Goal: Answer question/provide support: Share knowledge or assist other users

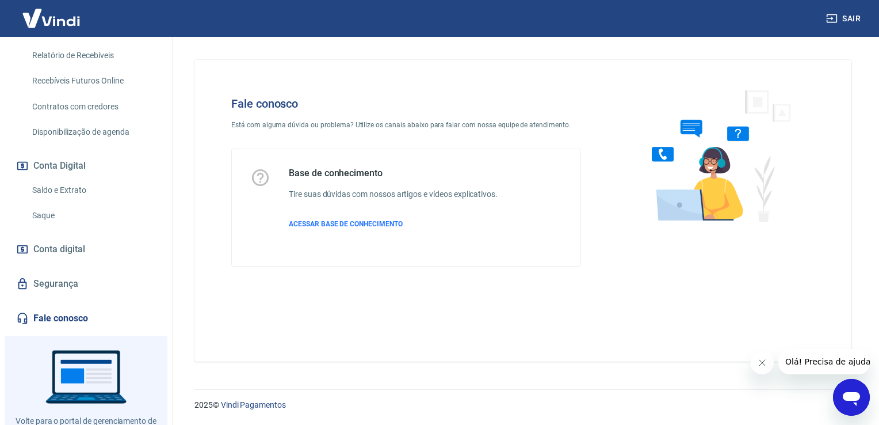
scroll to position [327, 0]
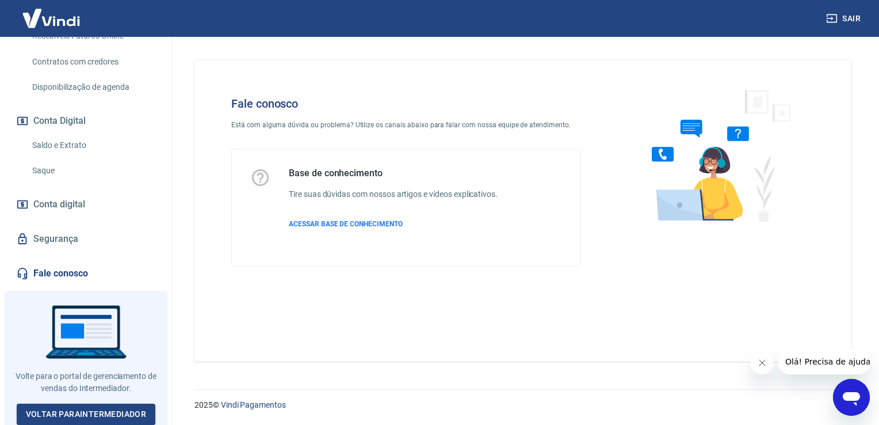
click at [44, 277] on link "Fale conosco" at bounding box center [86, 273] width 144 height 25
click at [858, 409] on div "Abrir janela de mensagens" at bounding box center [851, 397] width 35 height 35
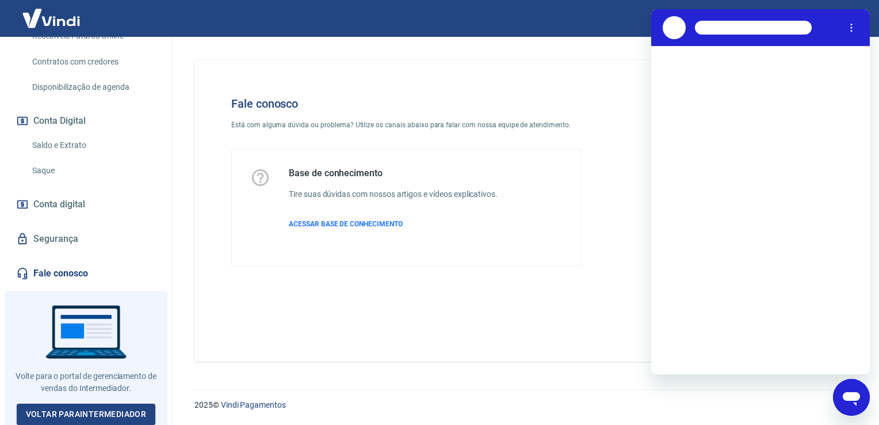
scroll to position [0, 0]
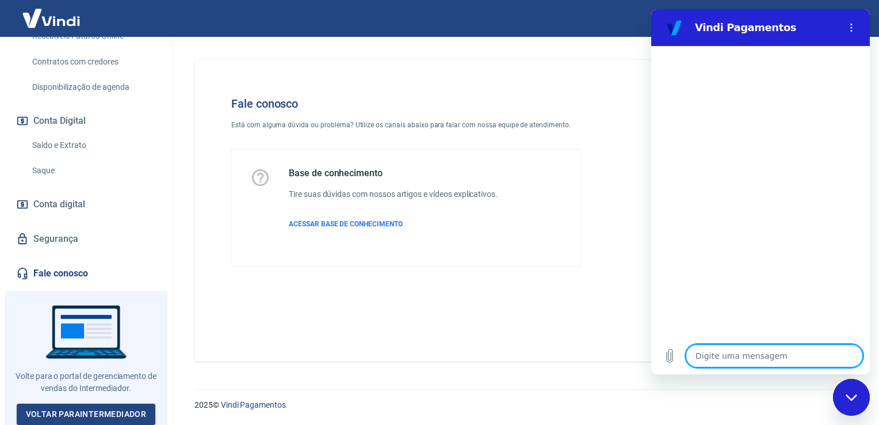
type textarea "x"
type textarea "o"
type textarea "x"
type textarea "ol"
type textarea "x"
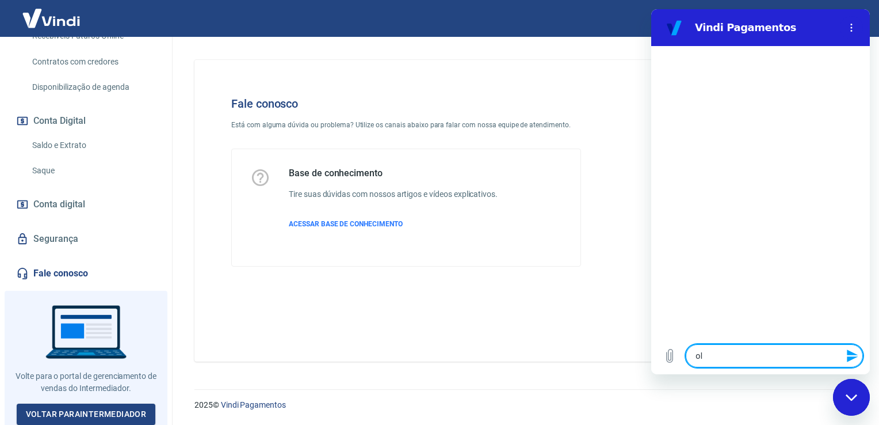
type textarea "olá"
type textarea "x"
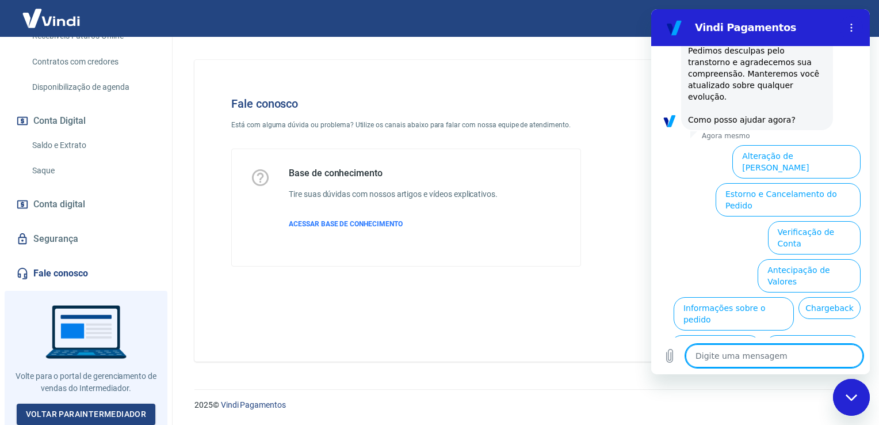
scroll to position [327, 0]
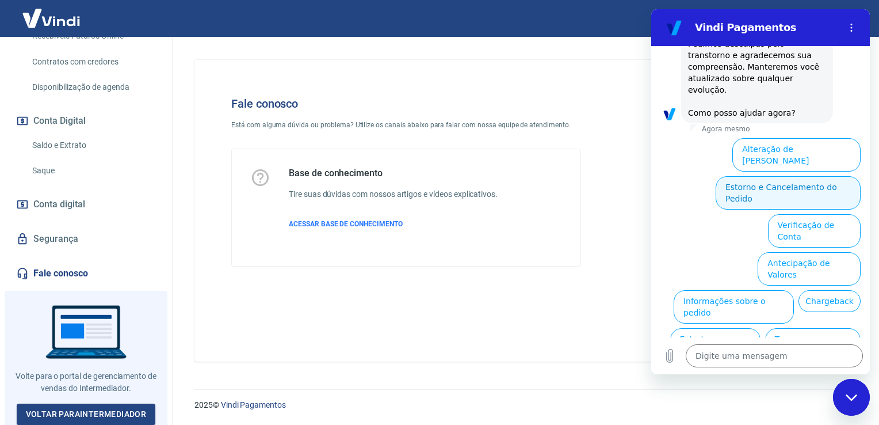
click at [792, 176] on button "Estorno e Cancelamento do Pedido" at bounding box center [788, 192] width 145 height 33
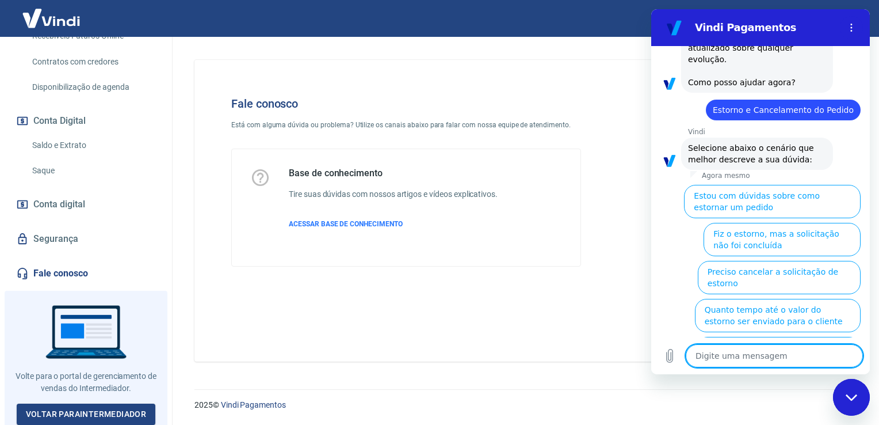
scroll to position [372, 0]
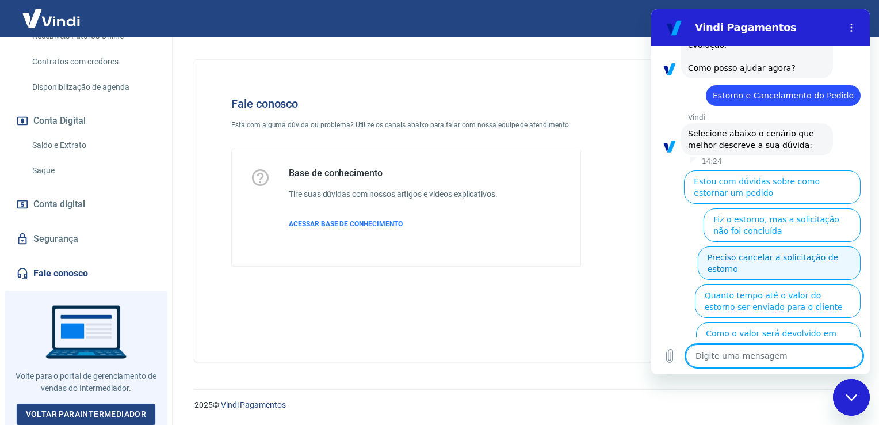
click at [725, 246] on button "Preciso cancelar a solicitação de estorno" at bounding box center [779, 262] width 163 height 33
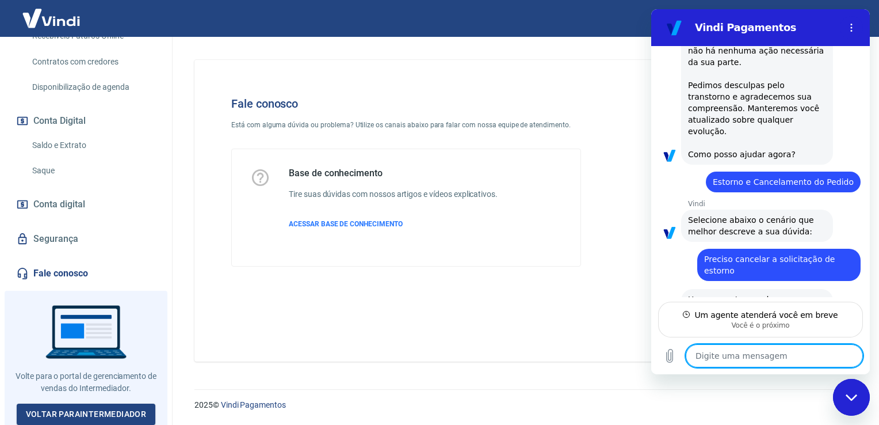
scroll to position [288, 0]
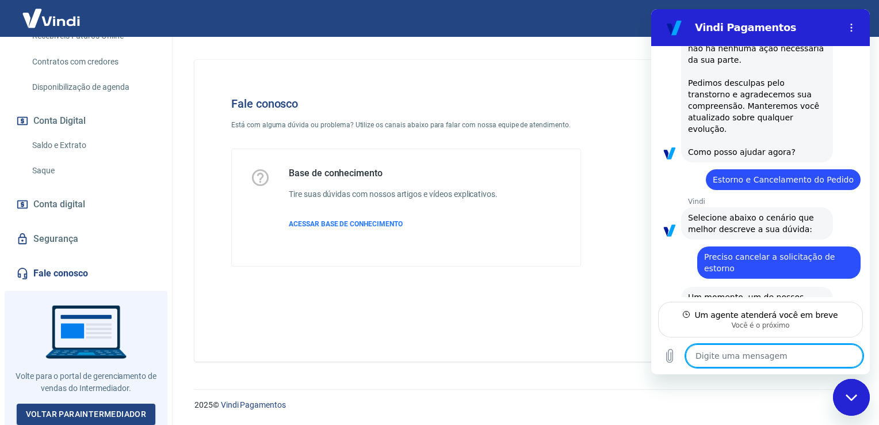
type textarea "x"
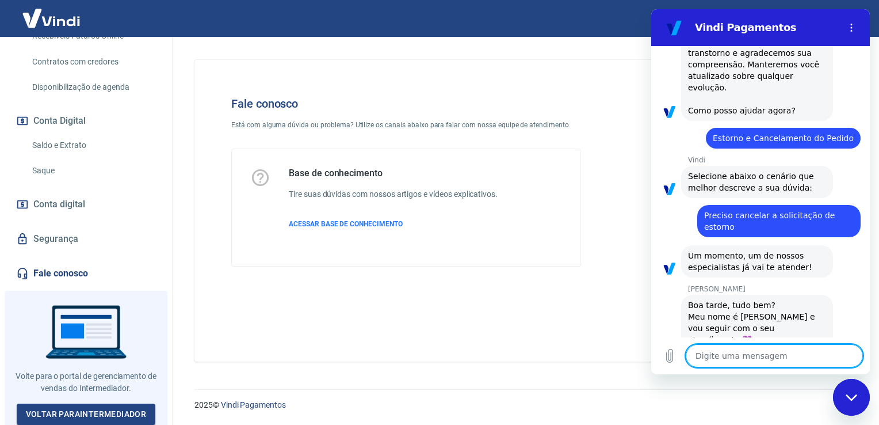
scroll to position [331, 0]
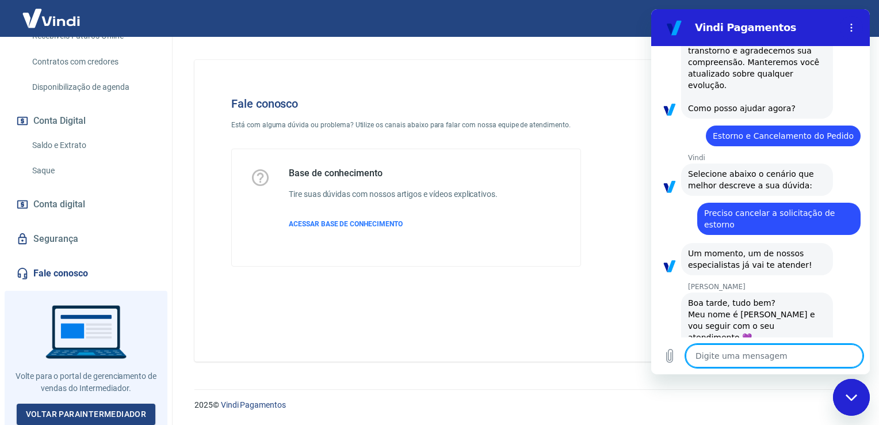
type textarea "O"
type textarea "x"
type textarea "OL"
type textarea "x"
type textarea "OLá"
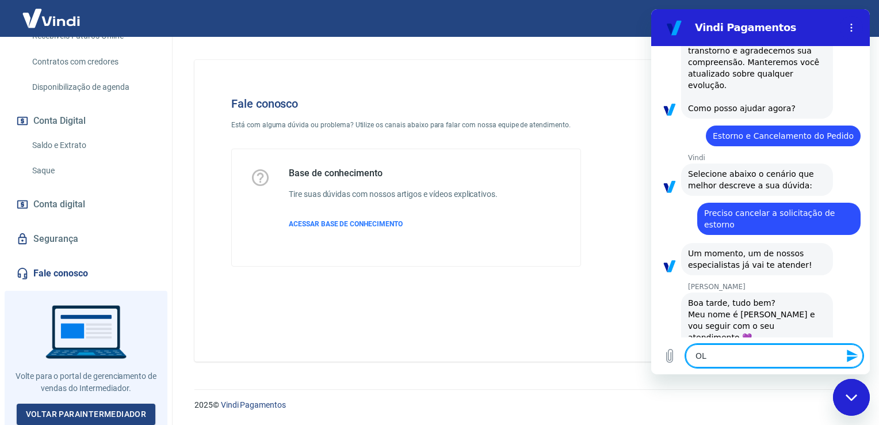
type textarea "x"
type textarea "OL"
type textarea "x"
type textarea "O"
type textarea "x"
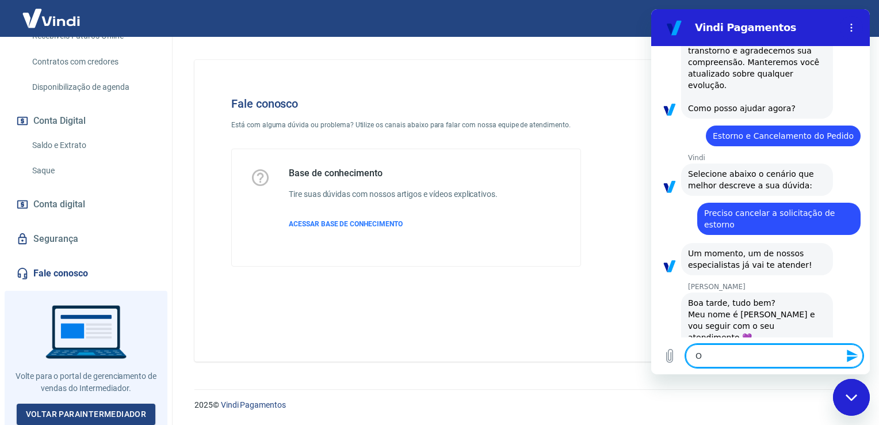
type textarea "Ol"
type textarea "x"
type textarea "Olá"
type textarea "x"
type textarea "Olá,"
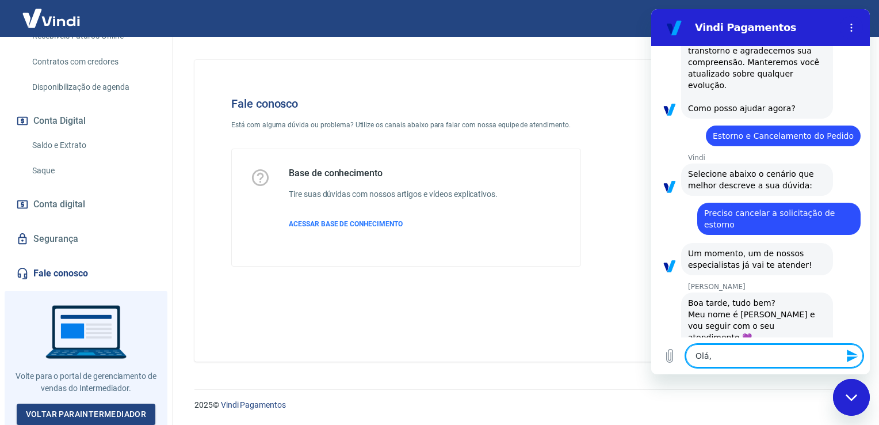
type textarea "x"
type textarea "Olá,"
type textarea "x"
type textarea "Olá, t"
type textarea "x"
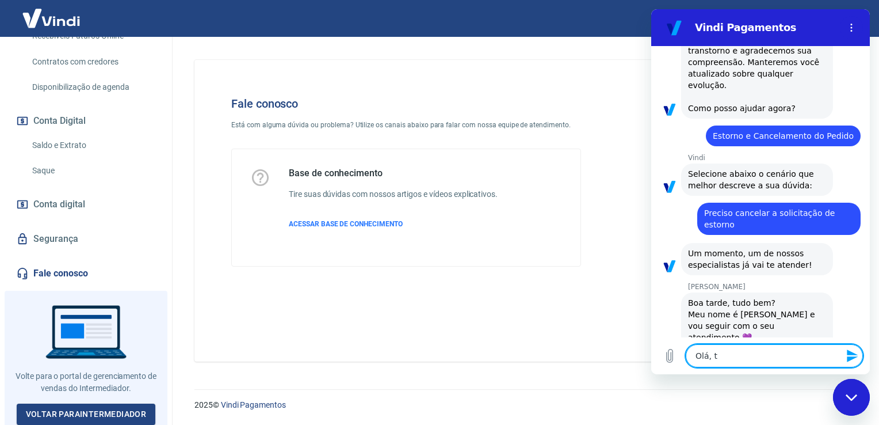
type textarea "Olá, tu"
type textarea "x"
type textarea "Olá, tud"
type textarea "x"
type textarea "Olá, tudo"
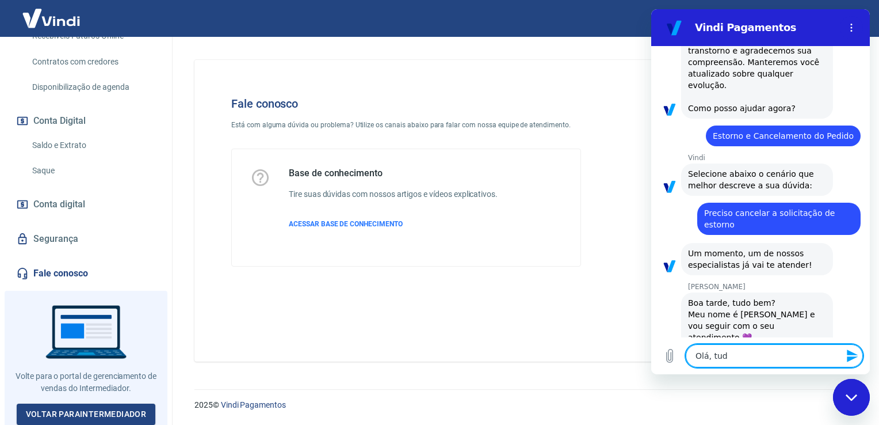
type textarea "x"
type textarea "Olá, tudo"
type textarea "x"
type textarea "Olá, tudo b"
type textarea "x"
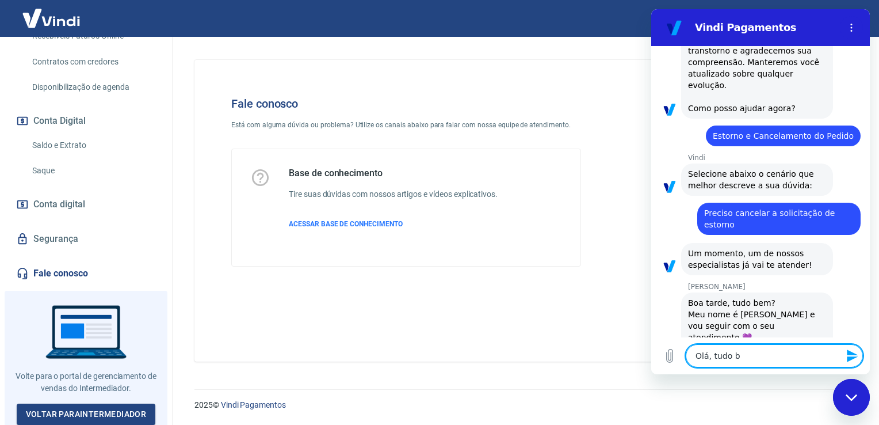
type textarea "Olá, tudo be"
type textarea "x"
type textarea "Olá, tudo bem"
type textarea "x"
type textarea "Olá, tudo bem?"
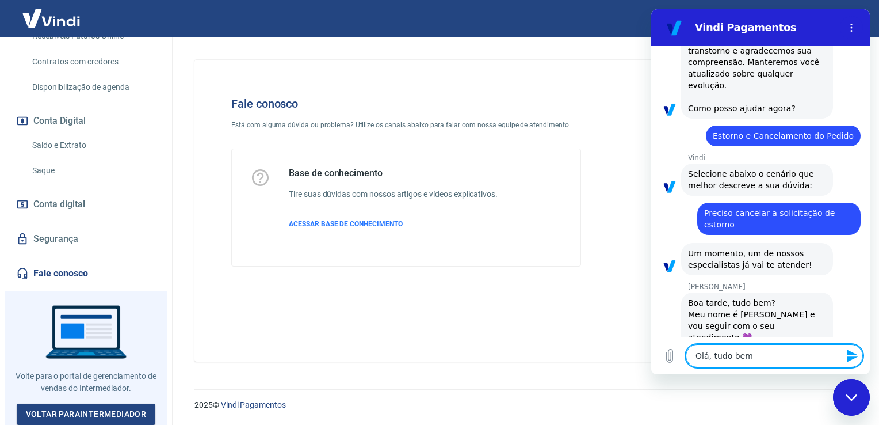
type textarea "x"
type textarea "Olá, tudo bem?"
type textarea "x"
type textarea "Olá, tudo bem? v"
type textarea "x"
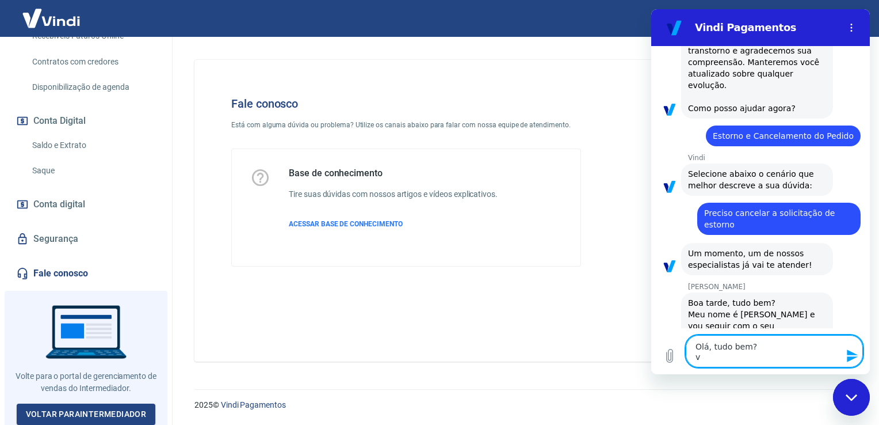
type textarea "Olá, tudo bem? vc"
type textarea "x"
type textarea "Olá, tudo bem? vc"
type textarea "x"
type textarea "Olá, tudo bem? vc f"
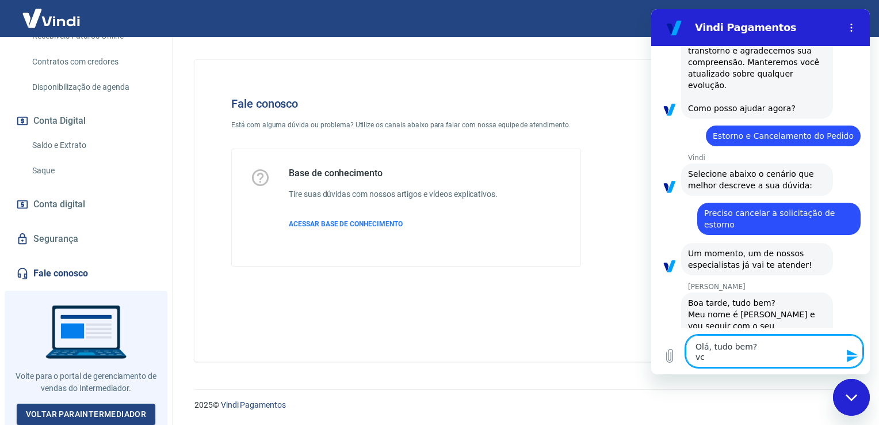
type textarea "x"
type textarea "Olá, tudo bem? vc fa"
type textarea "x"
type textarea "Olá, tudo bem? vc fal"
type textarea "x"
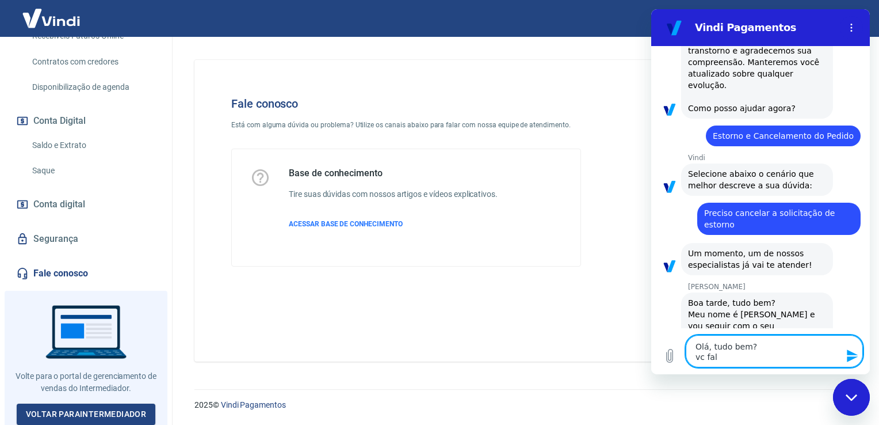
type textarea "Olá, tudo bem? vc fala"
type textarea "x"
type textarea "Olá, tudo bem? vc fala"
type textarea "x"
type textarea "Olá, tudo bem? vc fala c"
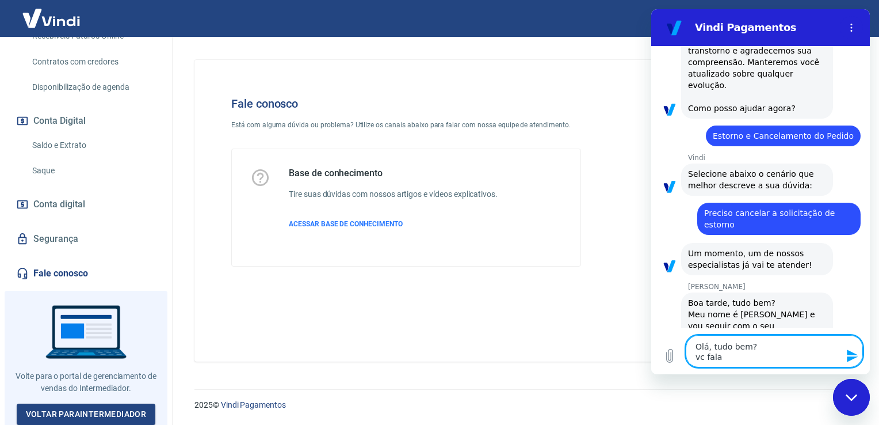
type textarea "x"
type textarea "Olá, tudo bem? vc fala co"
type textarea "x"
type textarea "Olá, tudo bem? vc fala com"
type textarea "x"
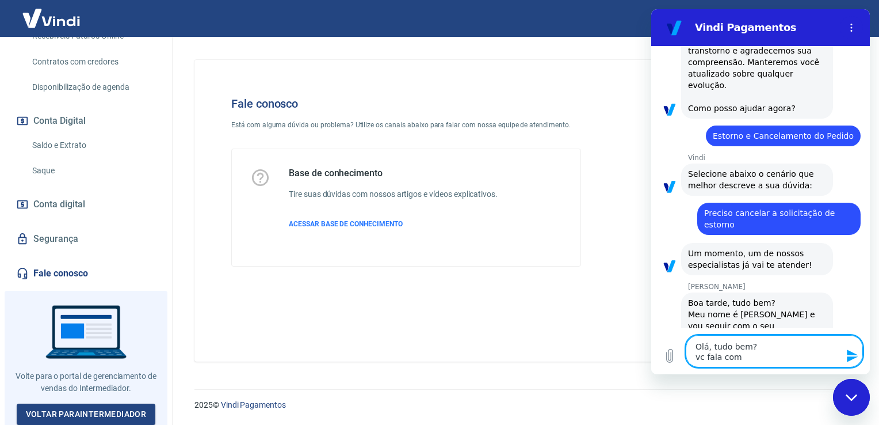
type textarea "Olá, tudo bem? vc fala com"
type textarea "x"
type textarea "Olá, tudo bem? vc fala com j"
type textarea "x"
type textarea "Olá, tudo bem? vc fala com ju"
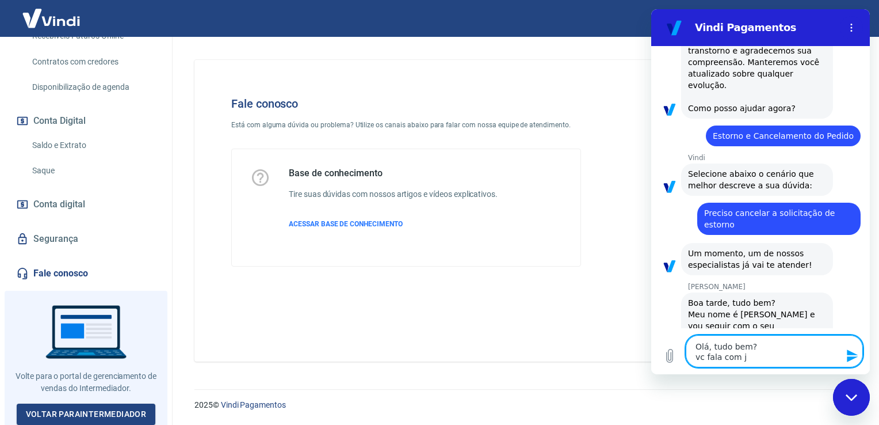
type textarea "x"
type textarea "Olá, tudo bem? vc fala com juk"
type textarea "x"
type textarea "Olá, tudo bem? vc fala com juki"
type textarea "x"
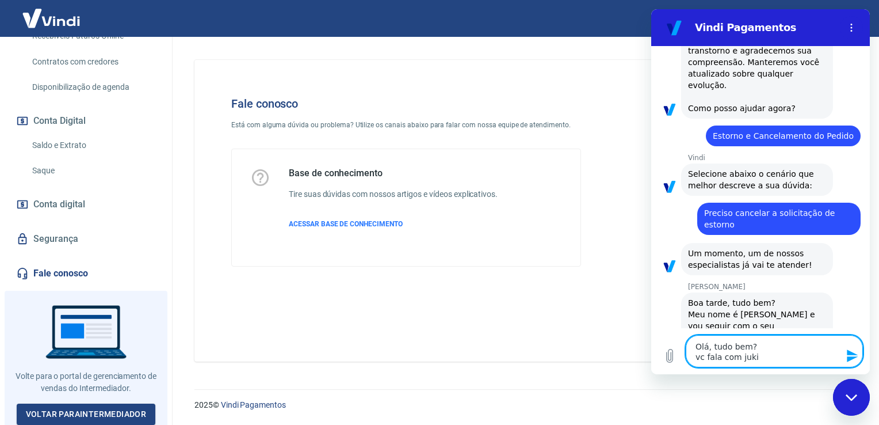
type textarea "Olá, tudo bem? vc fala com juk"
type textarea "x"
type textarea "Olá, tudo bem? vc fala com ju"
type textarea "x"
type textarea "Olá, tudo bem? vc fala com [DATE]"
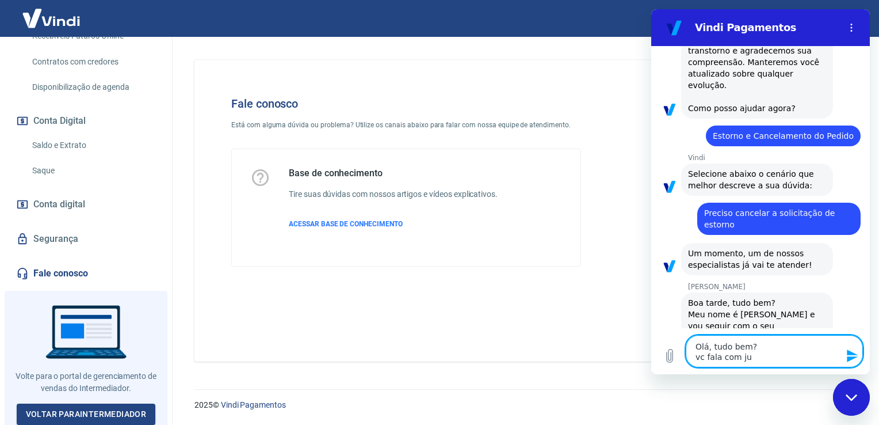
type textarea "x"
type textarea "Olá, tudo bem? vc fala com juli"
type textarea "x"
type textarea "Olá, tudo bem? vc fala com [PERSON_NAME]"
type textarea "x"
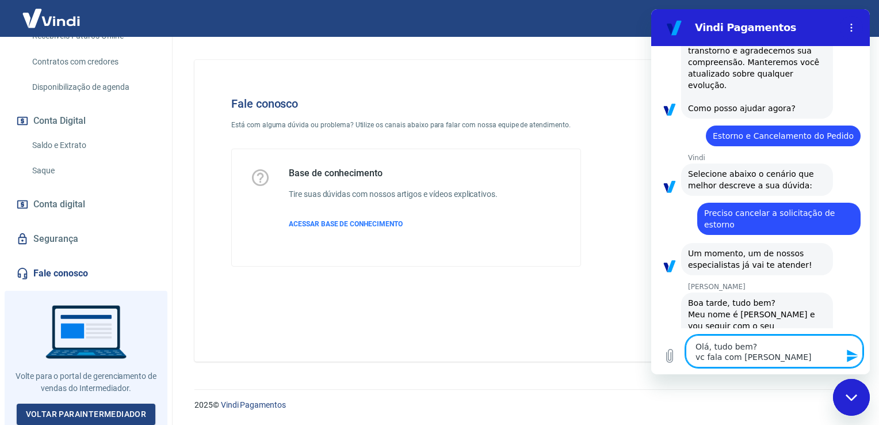
type textarea "Olá, tudo bem? vc fala com [PERSON_NAME]"
type textarea "x"
type textarea "Olá, tudo bem? vc fala com [PERSON_NAME]"
type textarea "x"
type textarea "Olá, tudo bem? vc fala com [PERSON_NAME]"
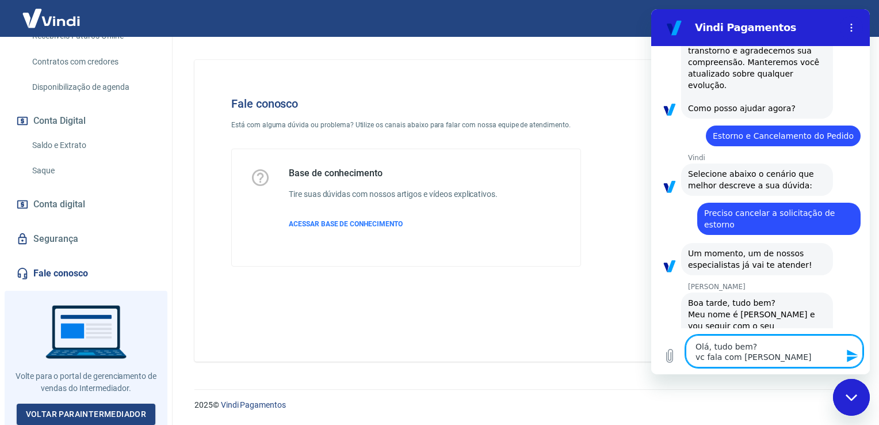
type textarea "x"
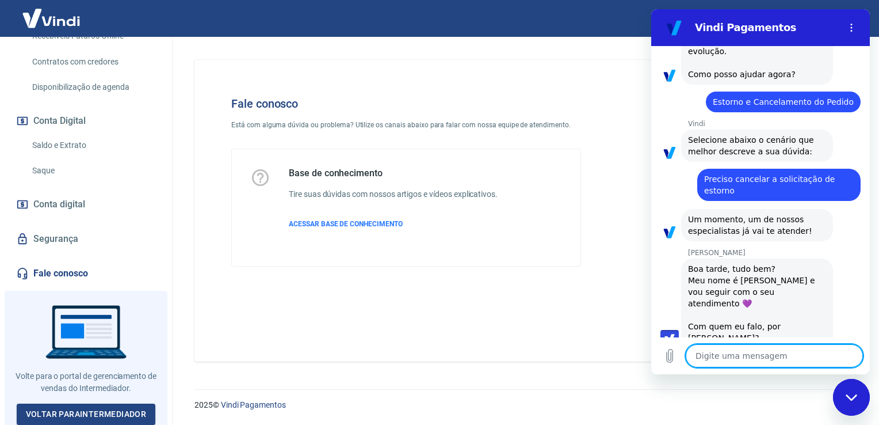
type textarea "x"
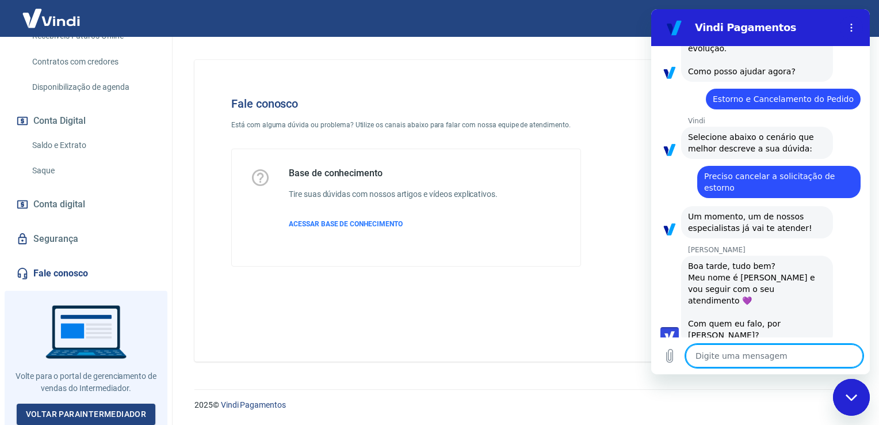
scroll to position [371, 0]
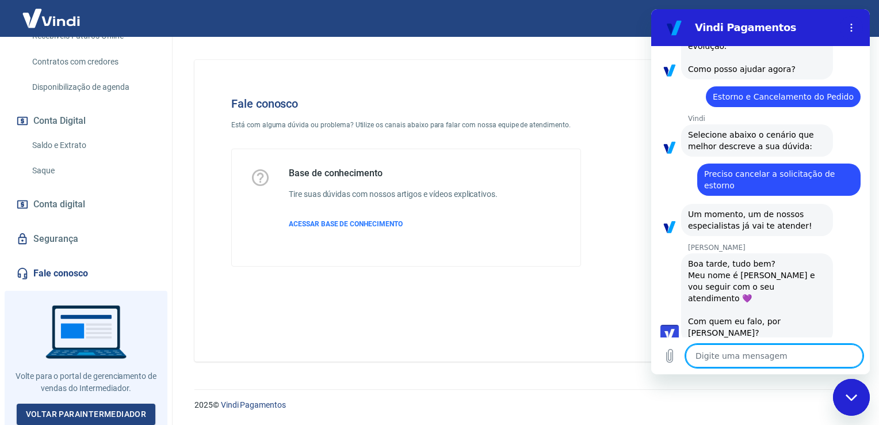
type textarea "e"
type textarea "x"
type textarea "en"
type textarea "x"
type textarea "ent"
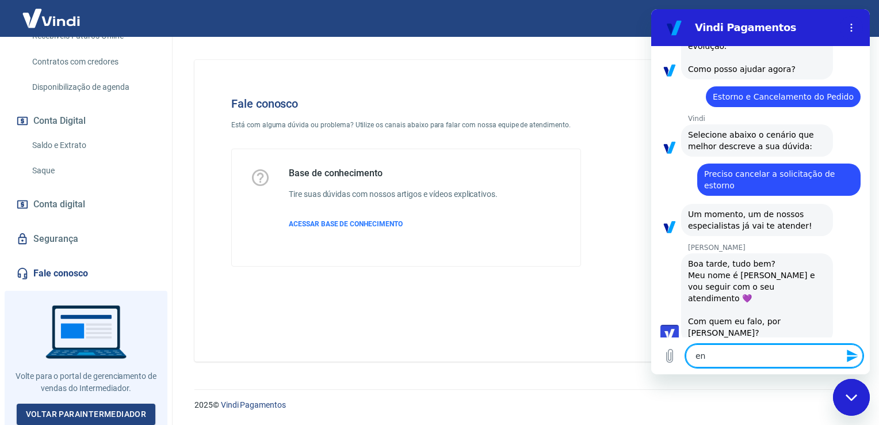
type textarea "x"
type textarea "entã"
type textarea "x"
type textarea "então"
type textarea "x"
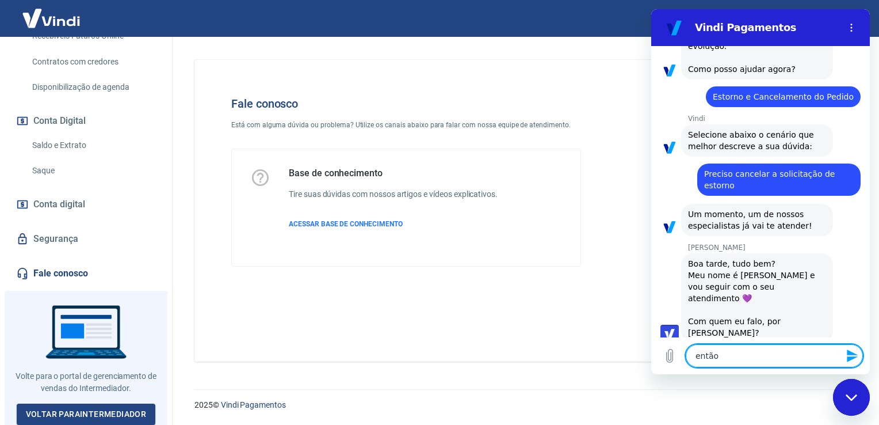
type textarea "então"
type textarea "x"
type textarea "então n"
type textarea "x"
type textarea "então na"
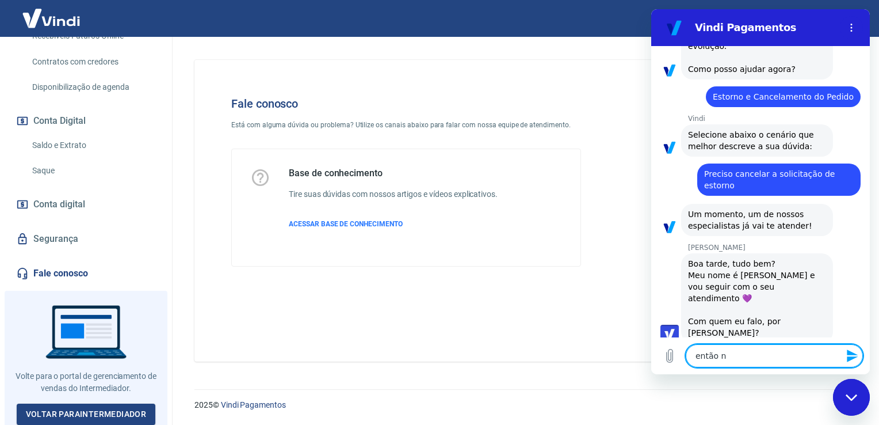
type textarea "x"
type textarea "então na"
type textarea "x"
type textarea "então na q"
type textarea "x"
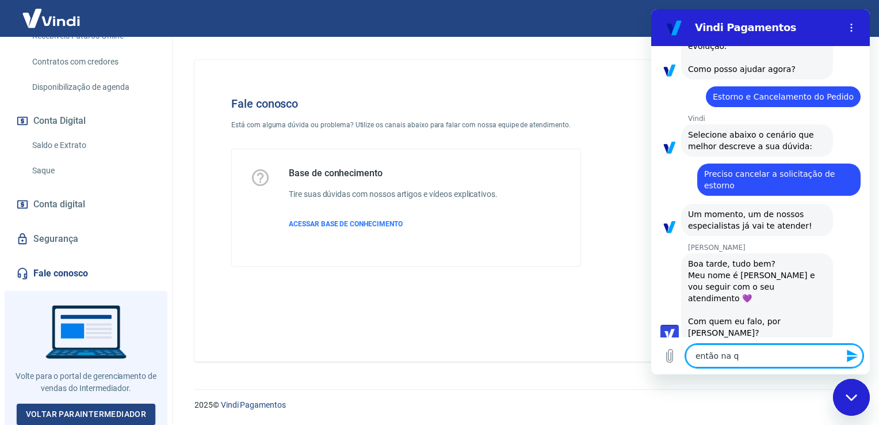
type textarea "então na qu"
type textarea "x"
type textarea "então na qur"
type textarea "x"
type textarea "então na qu"
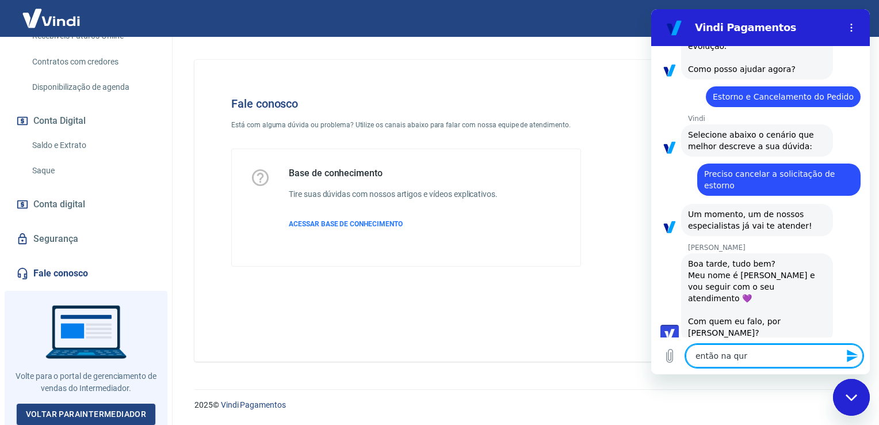
type textarea "x"
type textarea "então na qua"
type textarea "x"
type textarea "então na quar"
type textarea "x"
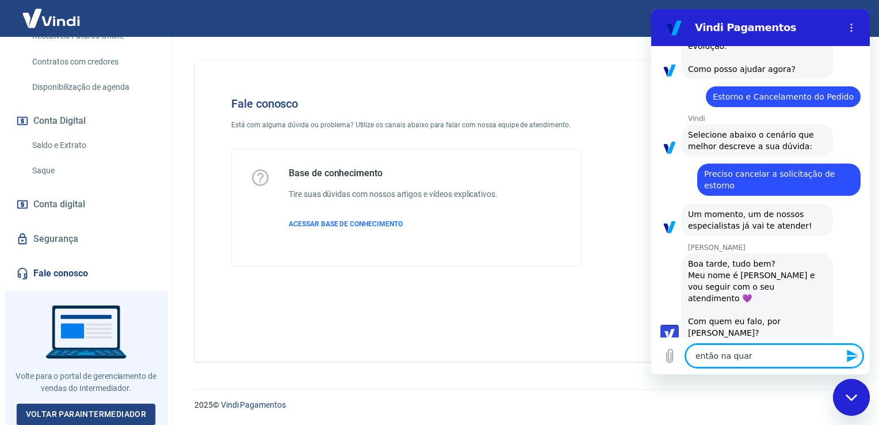
type textarea "então na quart"
type textarea "x"
type textarea "então na quarta"
type textarea "x"
type textarea "então na quarta"
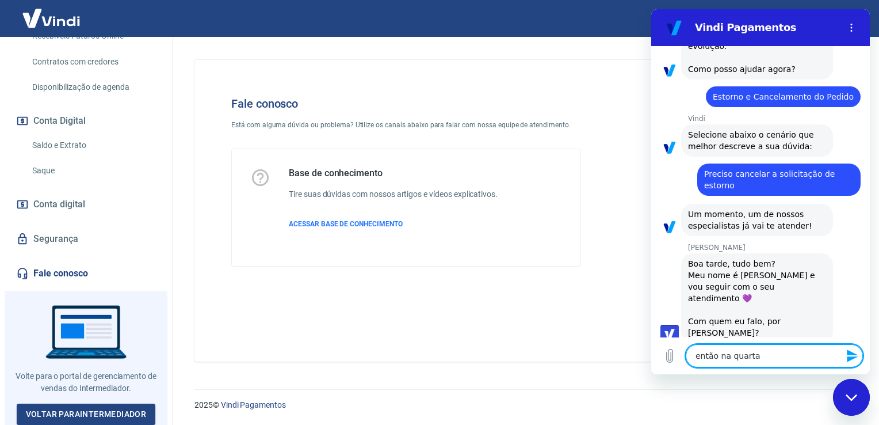
type textarea "x"
type textarea "então na quarta t"
type textarea "x"
type textarea "então na quarta ti"
type textarea "x"
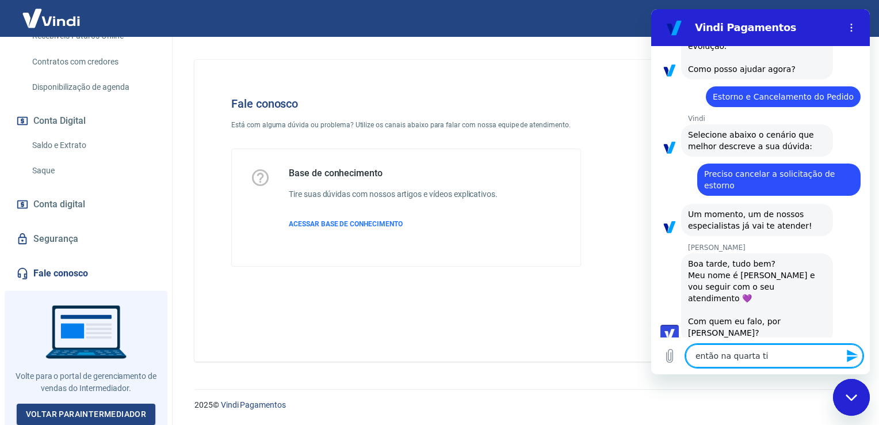
type textarea "então na quarta tiv"
type textarea "x"
type textarea "então na quarta tive"
type textarea "x"
type textarea "então na quarta tivem"
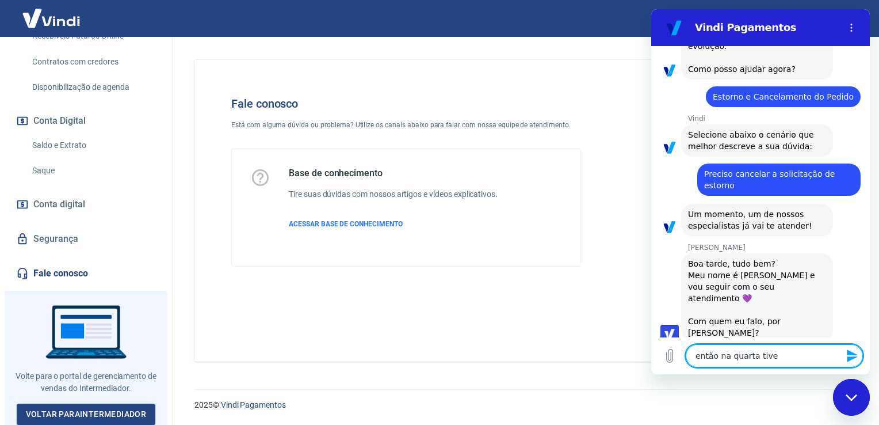
type textarea "x"
type textarea "então na quarta tivemo"
type textarea "x"
type textarea "então na quarta tivemos"
type textarea "x"
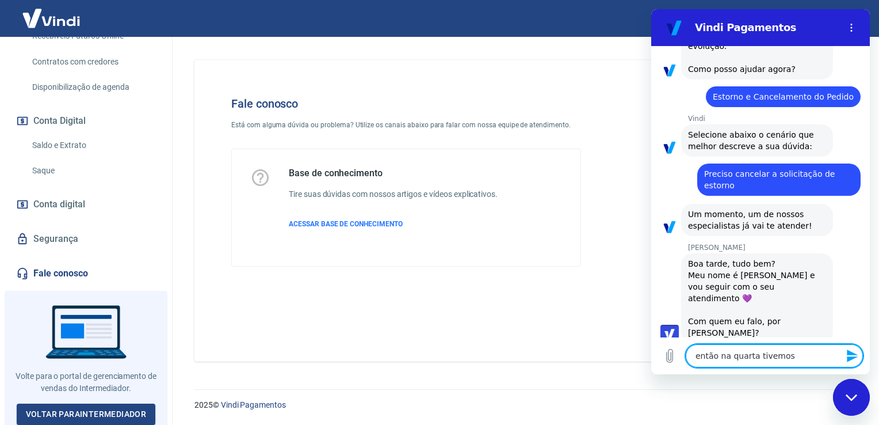
type textarea "então na quarta tivemos"
type textarea "x"
type textarea "então na quarta tivemos u"
type textarea "x"
type textarea "então na quarta tivemos um"
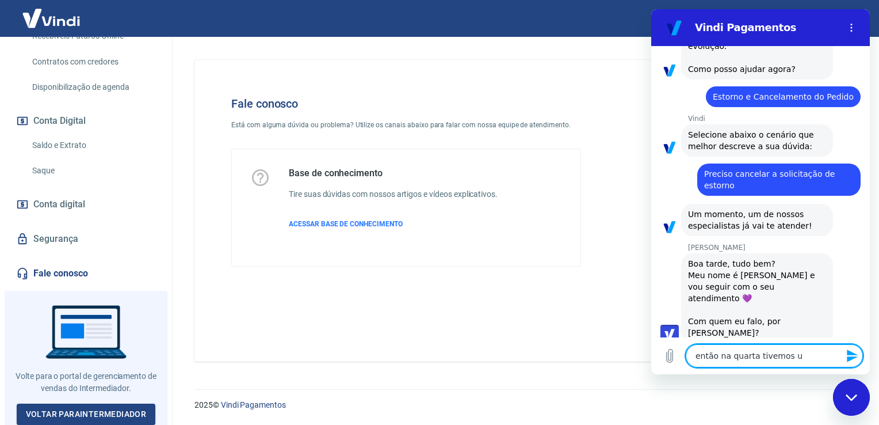
type textarea "x"
type textarea "então na quarta tivemos um"
type textarea "x"
type textarea "então na quarta tivemos um p"
type textarea "x"
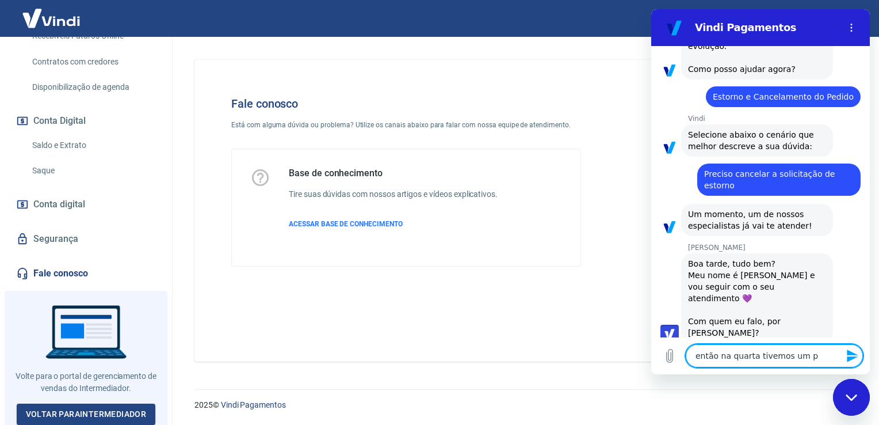
type textarea "então na quarta tivemos um pr"
type textarea "x"
type textarea "então na quarta tivemos um pro"
type textarea "x"
type textarea "então na quarta tivemos um prob"
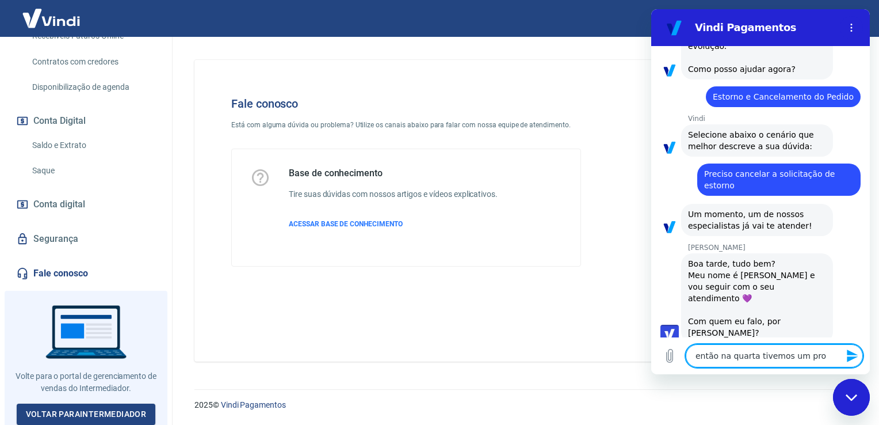
type textarea "x"
type textarea "então na quarta tivemos um probl"
type textarea "x"
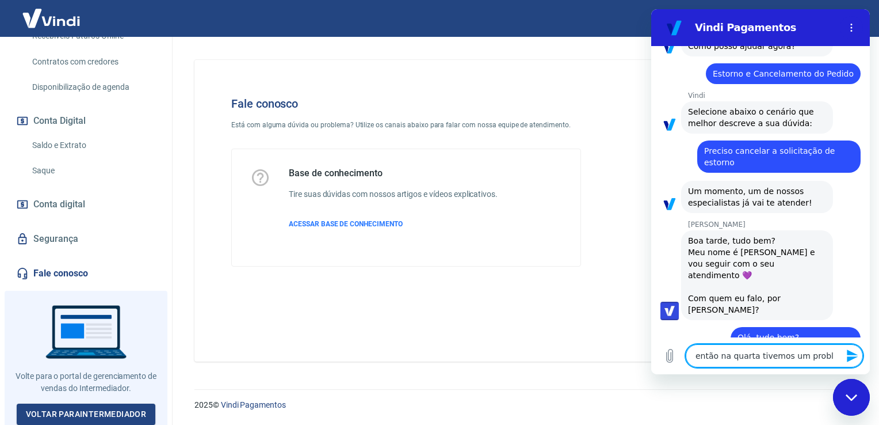
type textarea "então na quarta tivemos um problm"
type textarea "x"
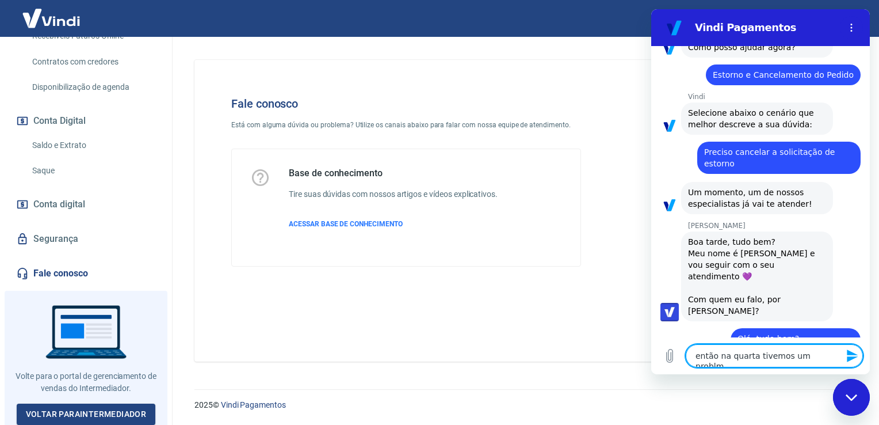
type textarea "então na quarta tivemos um probl"
type textarea "x"
type textarea "então na quarta tivemos um proble"
type textarea "x"
type textarea "então na quarta tivemos um problem"
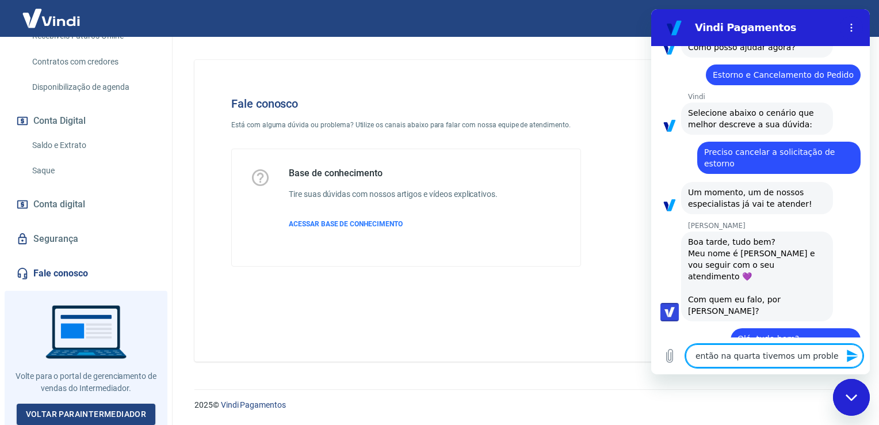
type textarea "x"
type textarea "então na quarta tivemos um problema"
type textarea "x"
type textarea "então na quarta tivemos um problema"
type textarea "x"
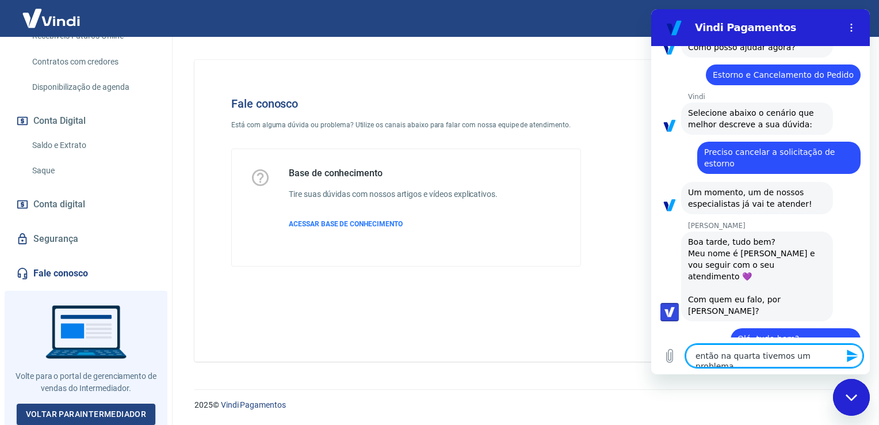
type textarea "então na quarta tivemos um problema c"
type textarea "x"
type textarea "então na quarta tivemos um problema co"
type textarea "x"
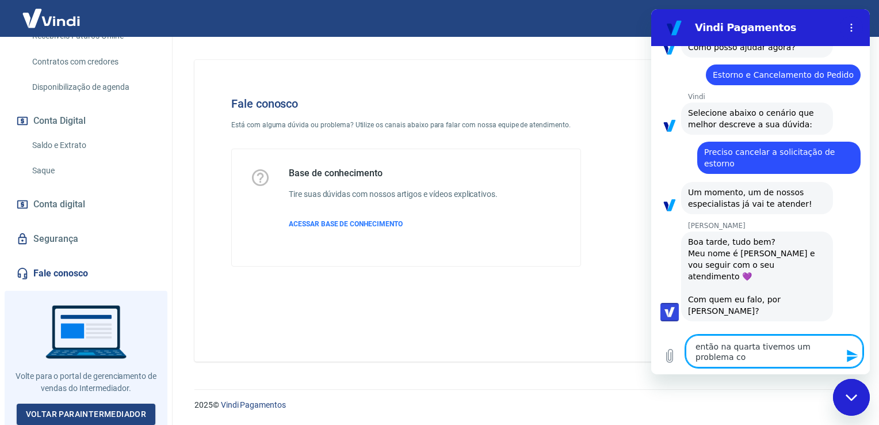
type textarea "então na quarta tivemos um problema com"
type textarea "x"
type textarea "então na quarta tivemos um problema com"
type textarea "x"
type textarea "então na quarta tivemos um problema com p"
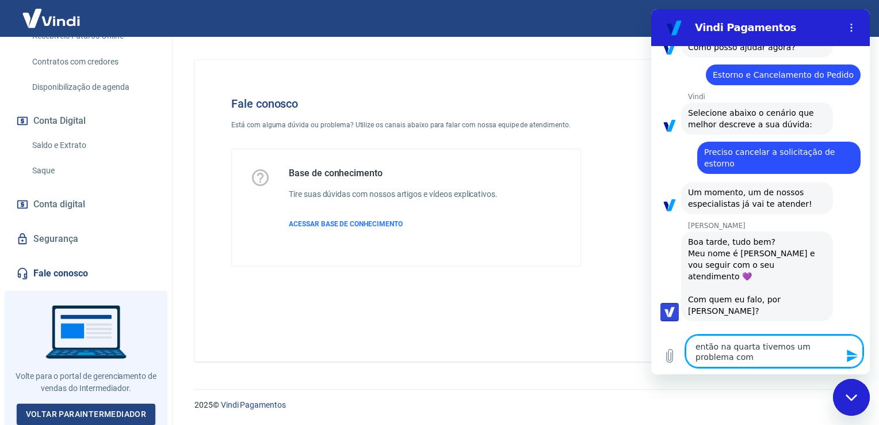
type textarea "x"
type textarea "então na quarta tivemos um problema com pa"
type textarea "x"
type textarea "então na quarta tivemos um problema com pas"
type textarea "x"
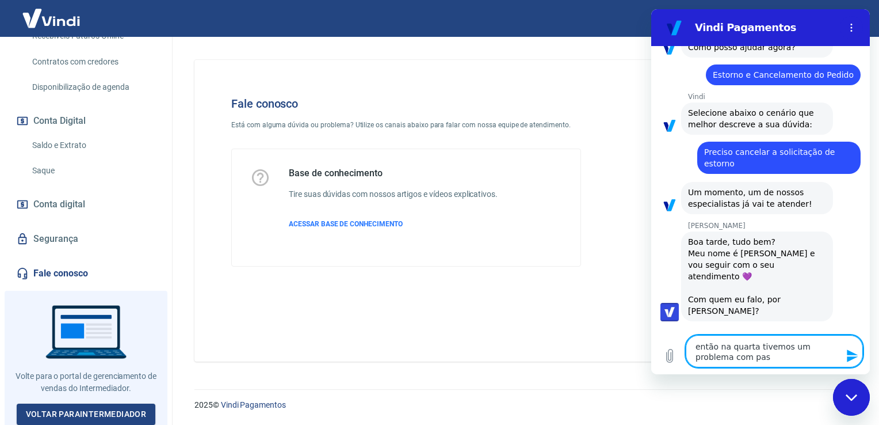
type textarea "então na quarta tivemos um problema com pa"
type textarea "x"
type textarea "então na quarta tivemos um problema com p"
type textarea "x"
type textarea "então na quarta tivemos um problema com"
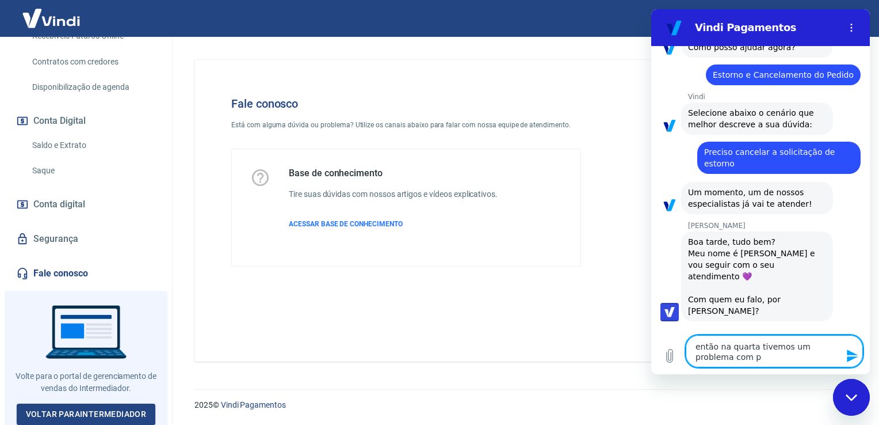
type textarea "x"
type textarea "então na quarta tivemos um problema com o"
type textarea "x"
type textarea "então na quarta tivemos um problema com os"
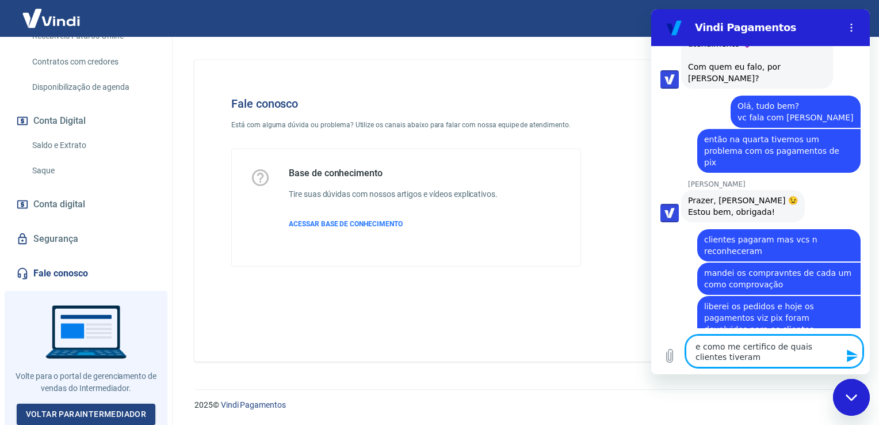
scroll to position [624, 0]
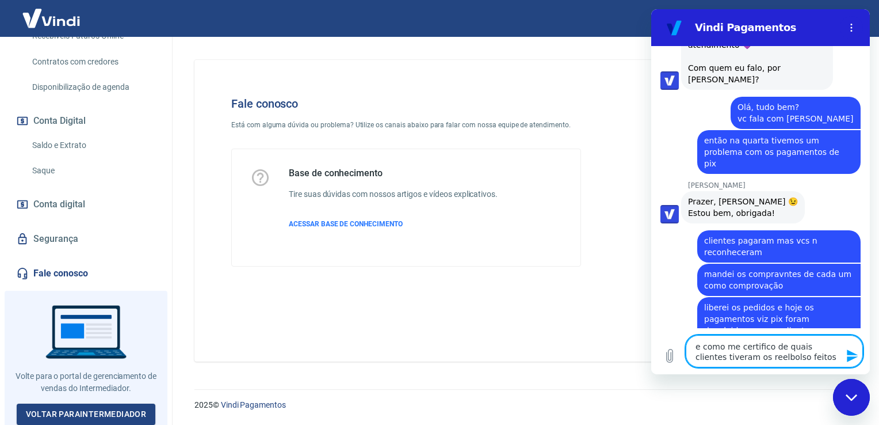
click at [745, 364] on textarea "e como me certifico de quais clientes tiveram os reelbolso feitos" at bounding box center [774, 351] width 177 height 32
click at [815, 360] on textarea "e como me certifico de quais clientes tiveram os reembolsos feitos" at bounding box center [774, 351] width 177 height 32
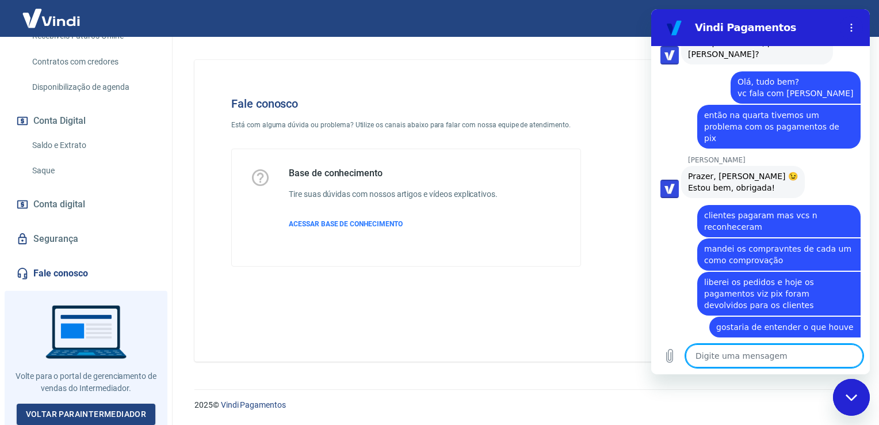
scroll to position [648, 0]
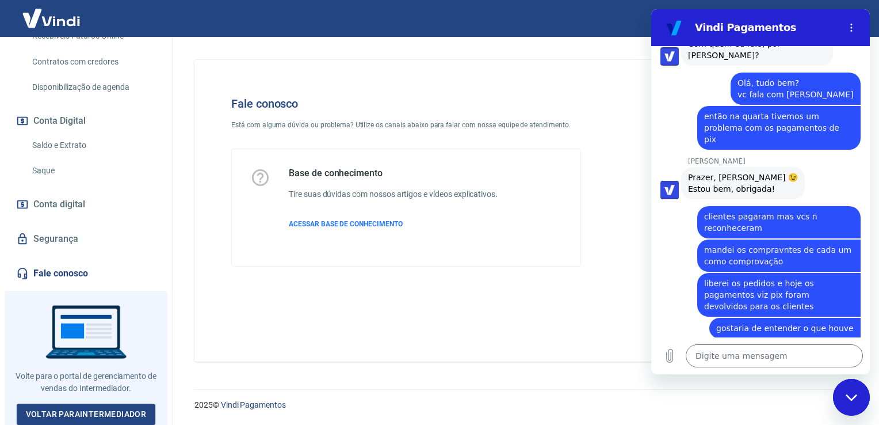
drag, startPoint x: 497, startPoint y: 291, endPoint x: 486, endPoint y: 77, distance: 215.0
click at [497, 291] on div "Fale conosco Está com alguma dúvida ou problema? Utilize os canais abaixo para …" at bounding box center [523, 211] width 657 height 302
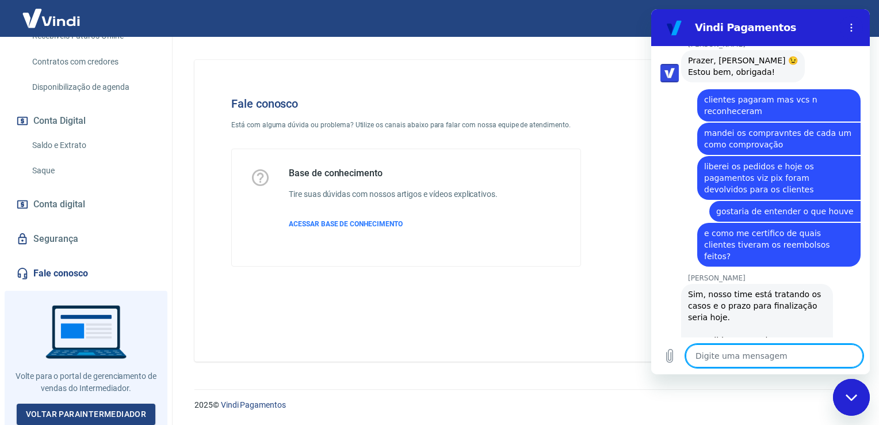
scroll to position [802, 0]
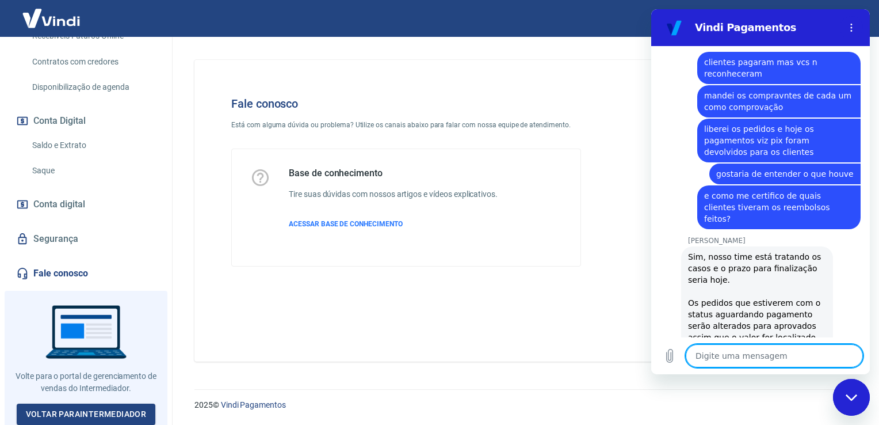
click at [758, 346] on textarea at bounding box center [774, 355] width 177 height 23
click at [725, 349] on textarea at bounding box center [774, 355] width 177 height 23
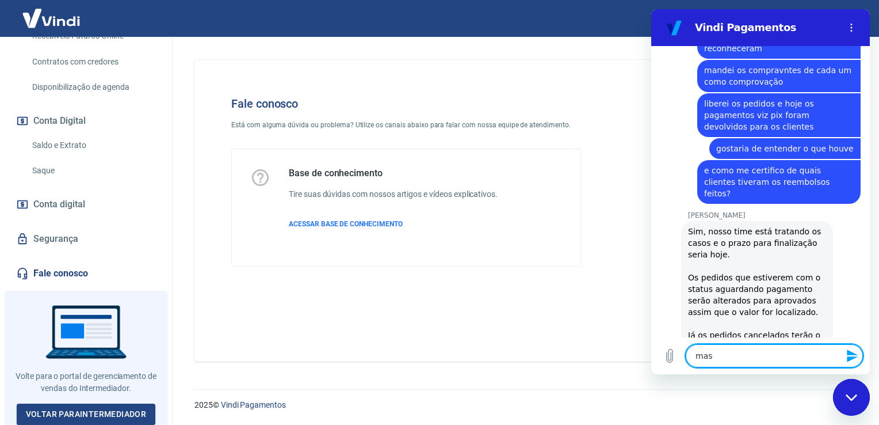
scroll to position [830, 0]
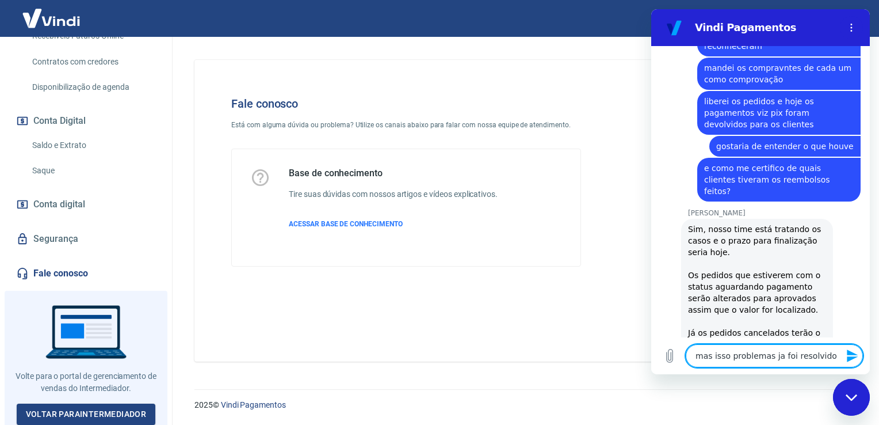
click at [817, 356] on textarea "mas isso problemas ja foi resolvido" at bounding box center [774, 355] width 177 height 23
click at [829, 359] on textarea "mas isso problemas ja foi resolvido" at bounding box center [774, 355] width 177 height 23
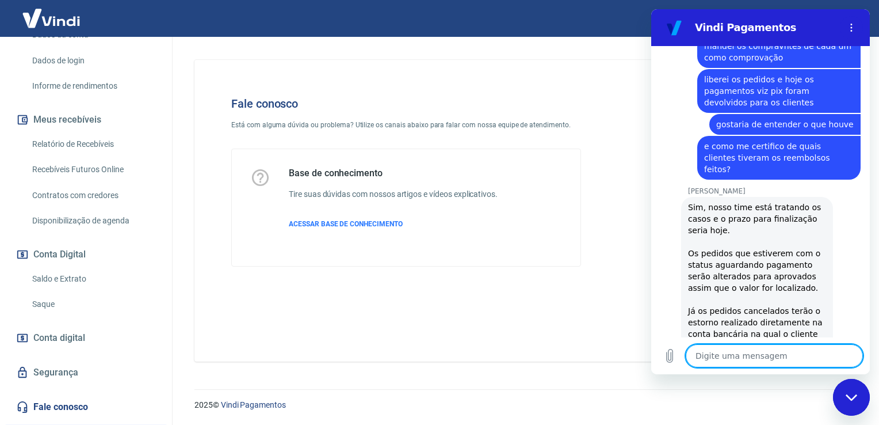
scroll to position [39, 0]
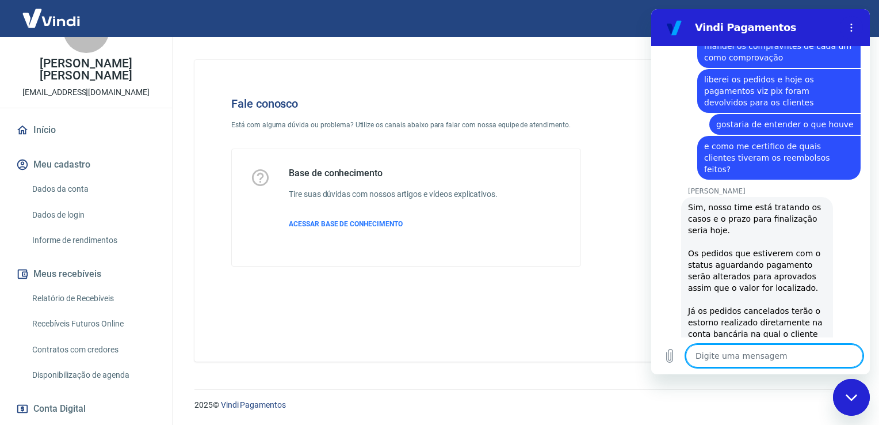
click at [731, 358] on textarea at bounding box center [774, 355] width 177 height 23
click at [702, 356] on textarea "e onde que" at bounding box center [774, 355] width 177 height 23
click at [753, 357] on textarea "e onde que" at bounding box center [774, 355] width 177 height 23
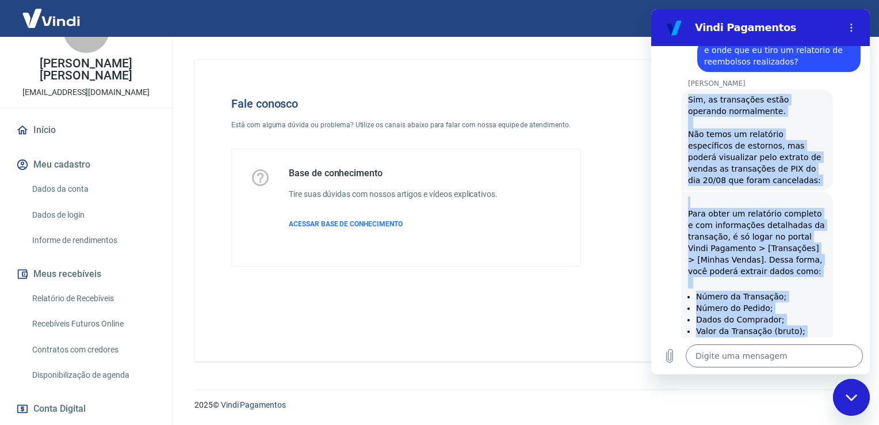
scroll to position [1283, 0]
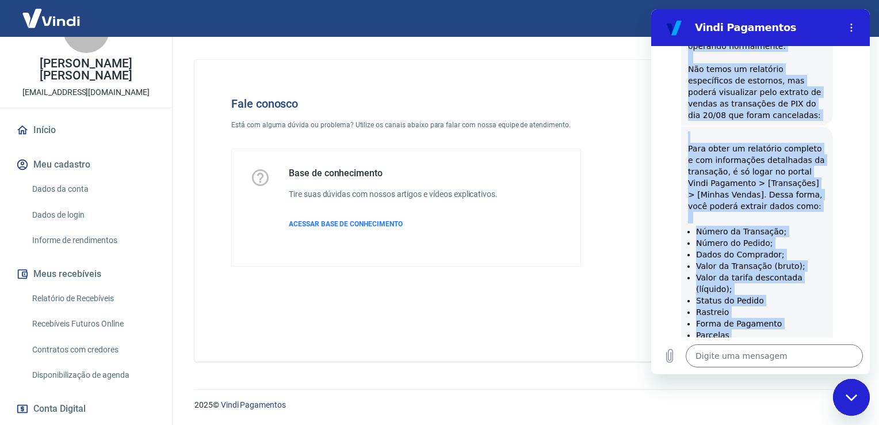
drag, startPoint x: 689, startPoint y: 66, endPoint x: 770, endPoint y: 269, distance: 218.8
click at [770, 269] on div "14:24 diz: olá Enviado · 14:24 [PERSON_NAME] diz: [PERSON_NAME], [PERSON_NAME].…" at bounding box center [760, 191] width 219 height 291
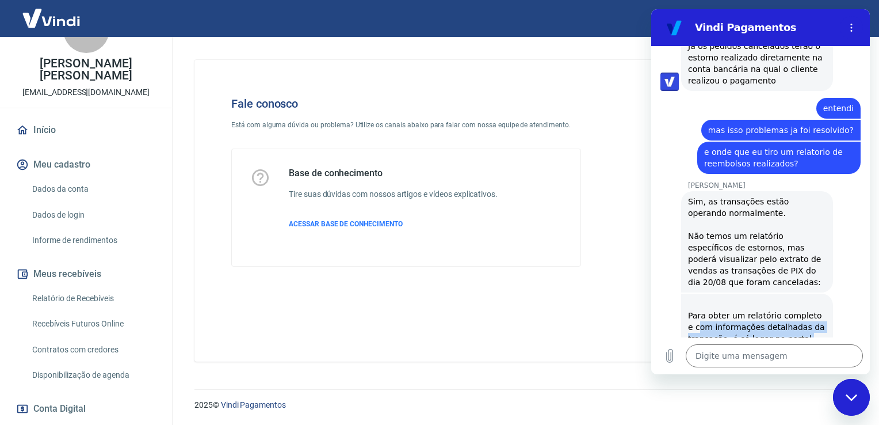
scroll to position [1059, 0]
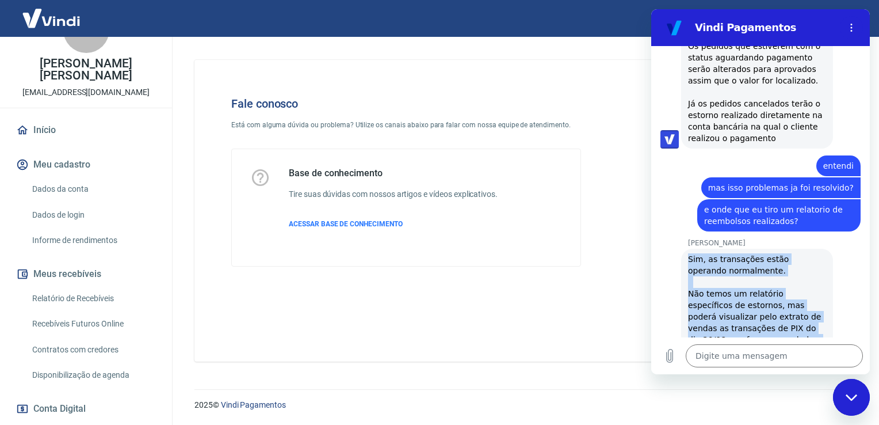
drag, startPoint x: 765, startPoint y: 310, endPoint x: 685, endPoint y: 180, distance: 153.0
click at [685, 180] on div "14:24 diz: olá Enviado · 14:24 [PERSON_NAME] diz: [PERSON_NAME], [PERSON_NAME].…" at bounding box center [760, 191] width 219 height 291
copy div "Sim, as transações estão operando normalmente. Não temos um relatório específic…"
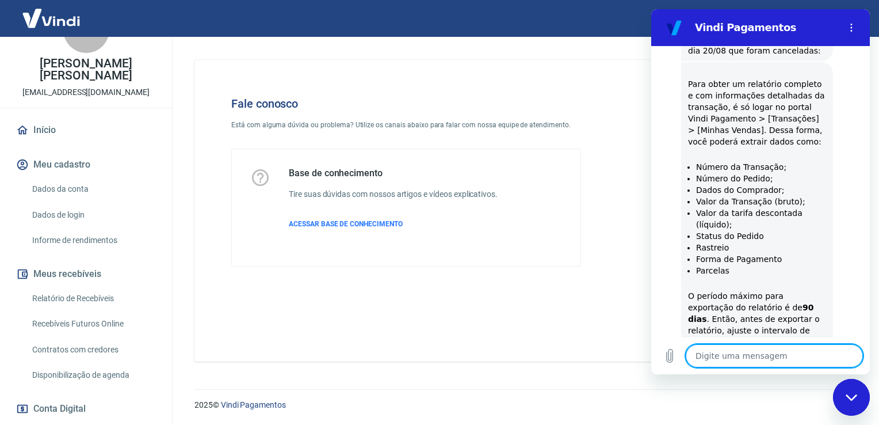
scroll to position [1350, 0]
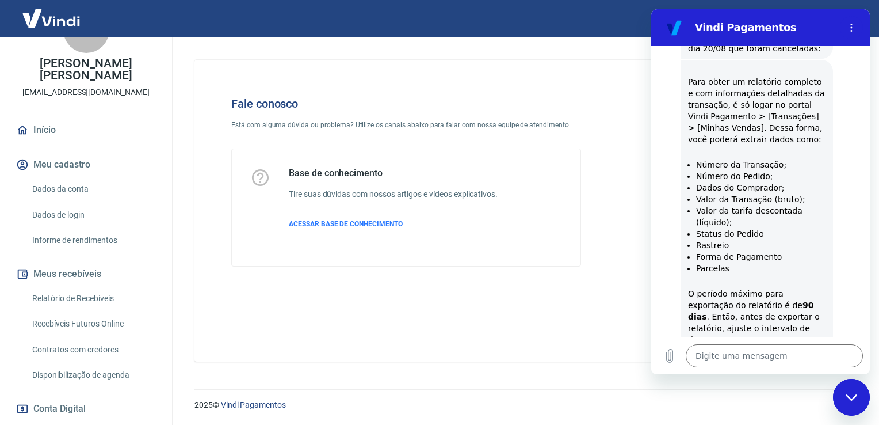
drag, startPoint x: 737, startPoint y: 295, endPoint x: 672, endPoint y: 266, distance: 70.4
click div "[PERSON_NAME] diz: 223823859 / 223809738 / 223798747 / 223797238 / 223797136"
copy span "223823859 / 223809738 / 223798747 / 223797238 / 223797136"
click at [775, 353] on textarea at bounding box center [774, 355] width 177 height 23
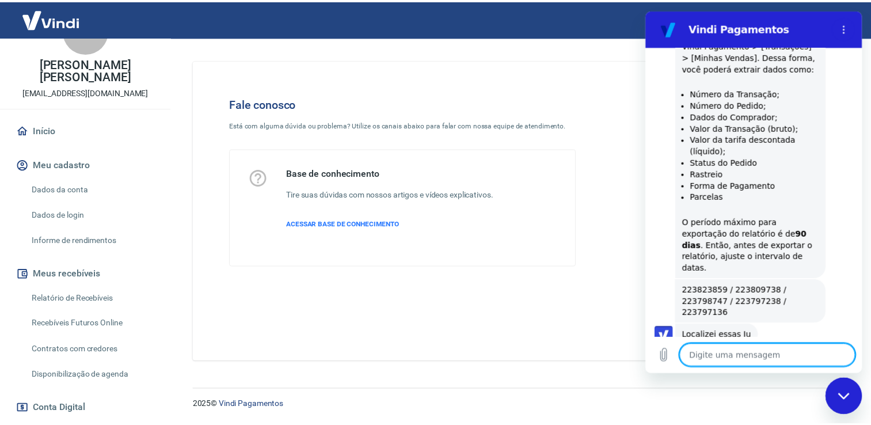
scroll to position [1443, 0]
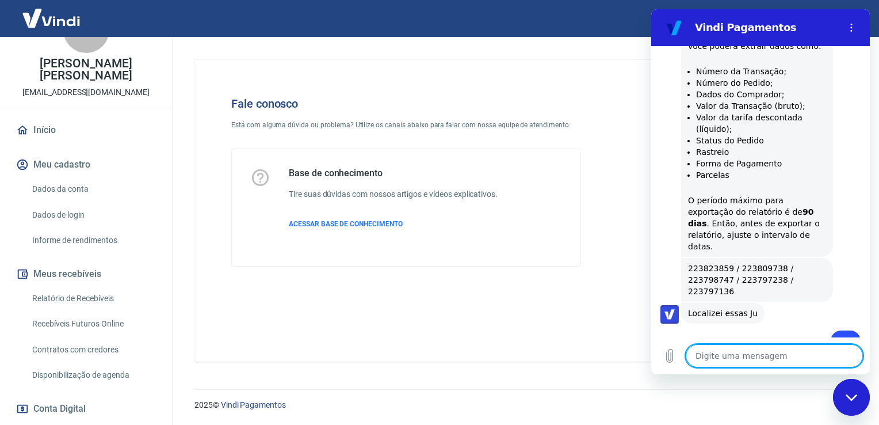
click at [48, 7] on img at bounding box center [51, 18] width 75 height 35
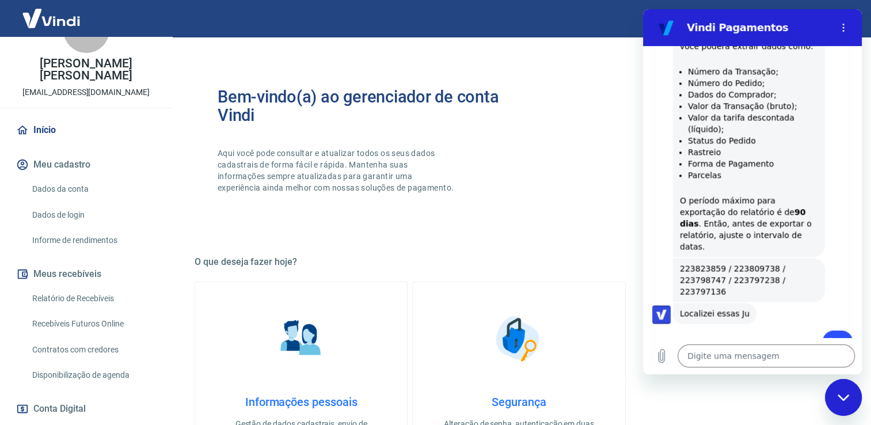
click at [47, 15] on img at bounding box center [51, 18] width 75 height 35
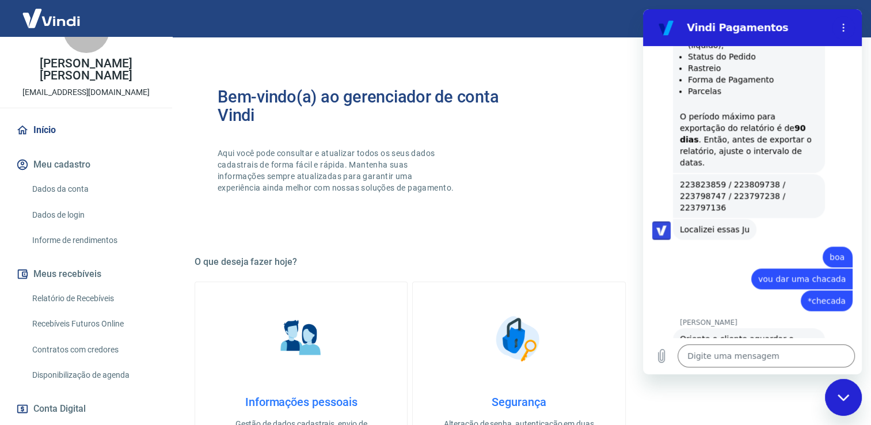
click at [714, 334] on span "Oriente o cliente aguardar o estorno até na segunda, e caso não receba pode ret…" at bounding box center [748, 361] width 136 height 55
click at [719, 357] on textarea at bounding box center [765, 355] width 177 height 23
drag, startPoint x: 767, startPoint y: 292, endPoint x: 665, endPoint y: 245, distance: 112.3
click at [665, 327] on div "[PERSON_NAME] diz: Oriente o cliente aguardar o estorno até na segunda, e caso …" at bounding box center [756, 361] width 209 height 68
copy span "Oriente o cliente aguardar o estorno até na segunda, e caso não receba pode ret…"
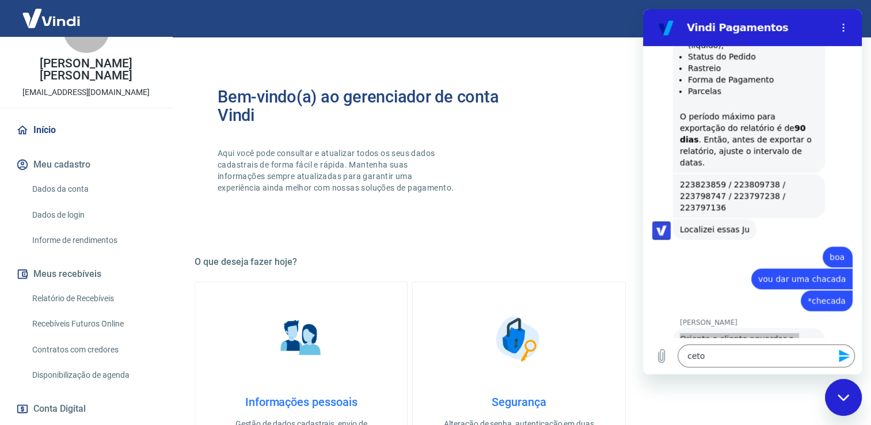
drag, startPoint x: 839, startPoint y: 398, endPoint x: 837, endPoint y: 387, distance: 11.7
click at [839, 396] on icon "Fechar janela de mensagens" at bounding box center [843, 397] width 12 height 7
